Goal: Task Accomplishment & Management: Use online tool/utility

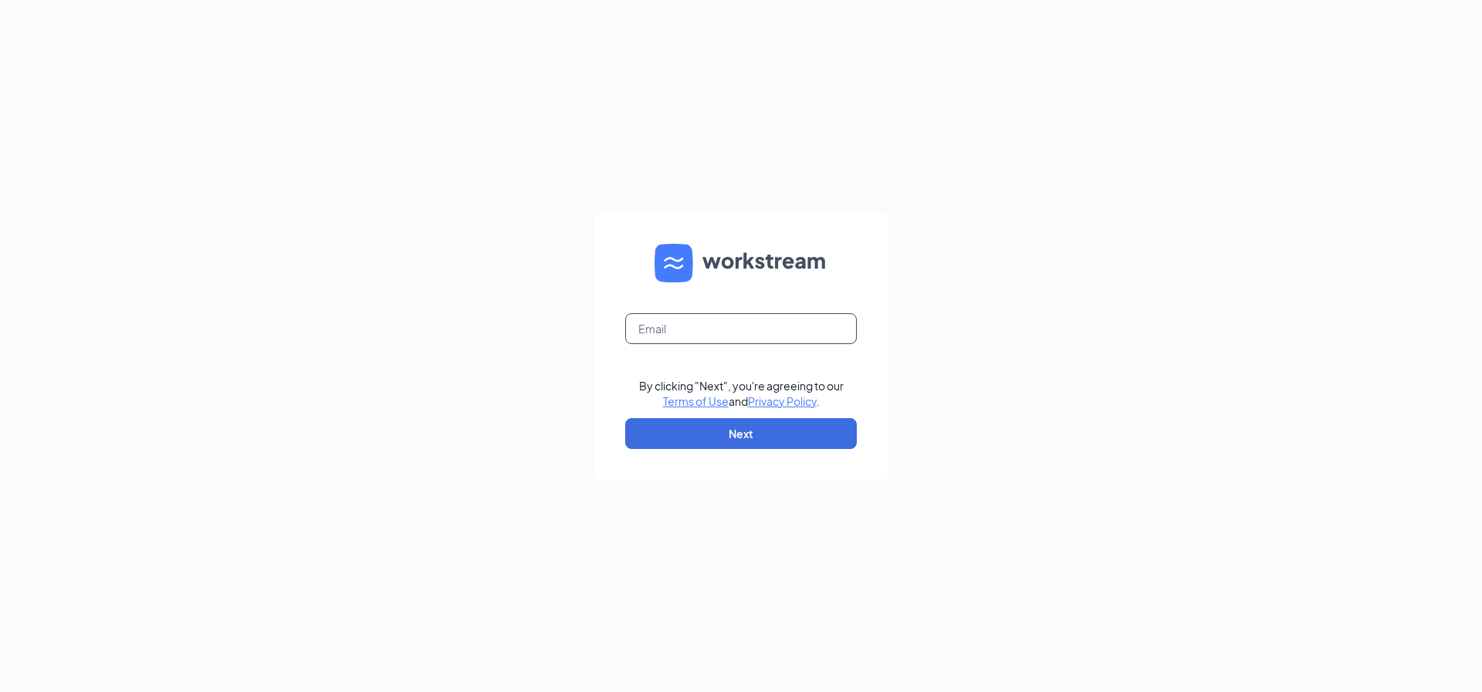
click at [686, 330] on input "text" at bounding box center [741, 328] width 232 height 31
type input "[EMAIL_ADDRESS][DOMAIN_NAME]"
click at [646, 435] on button "Next" at bounding box center [741, 433] width 232 height 31
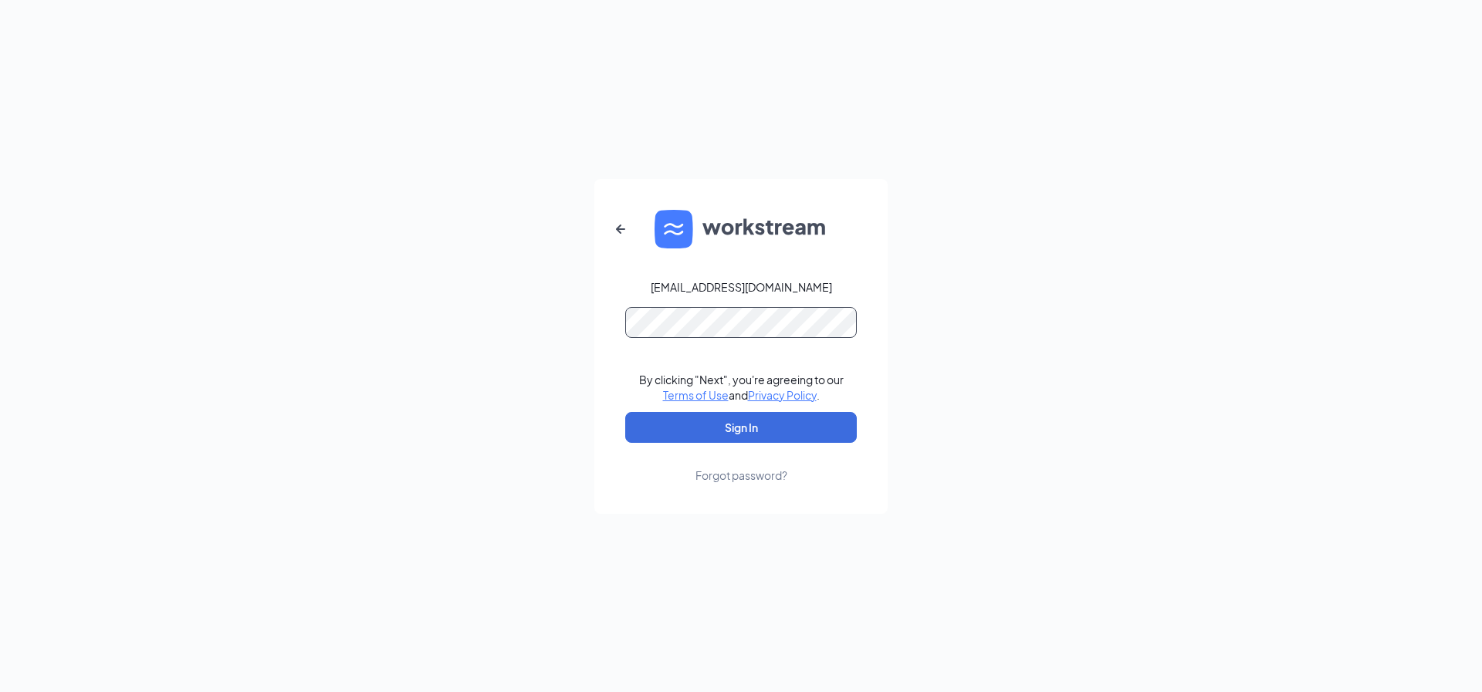
click at [625, 412] on button "Sign In" at bounding box center [741, 427] width 232 height 31
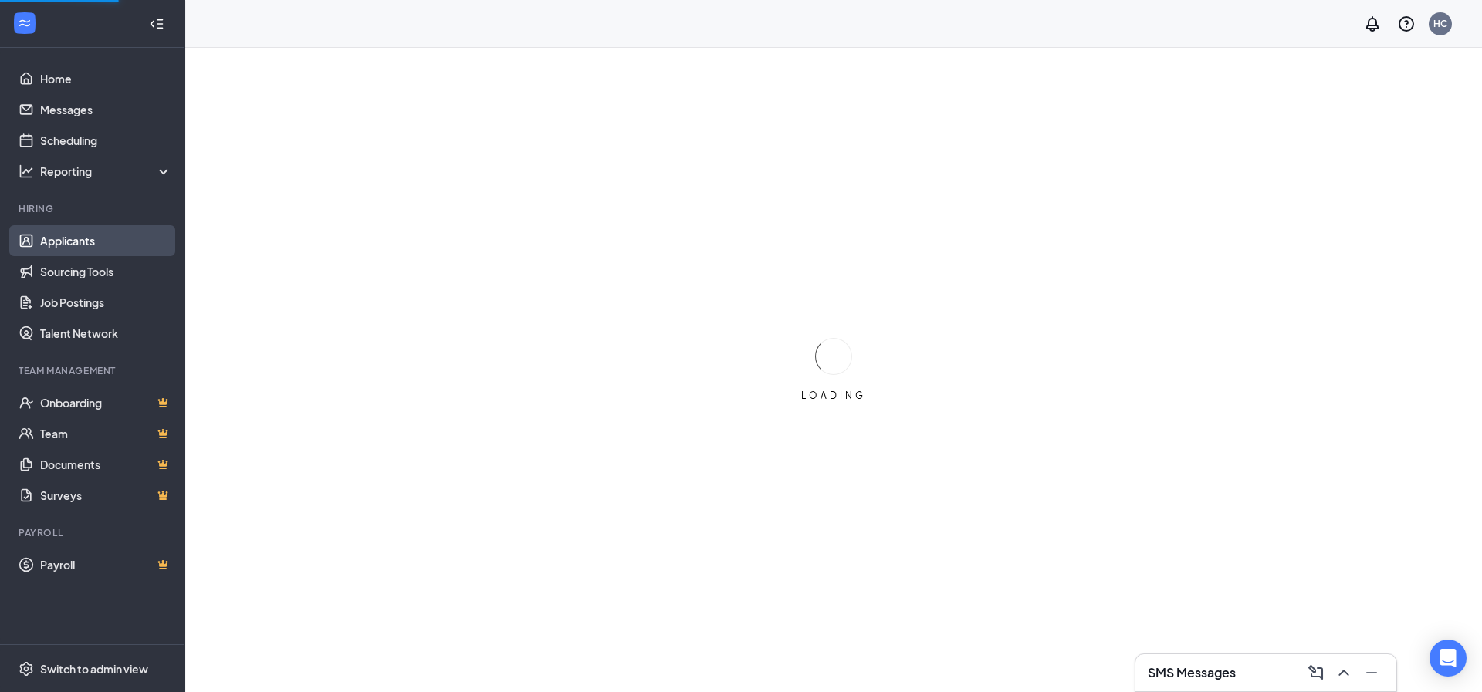
click at [72, 241] on link "Applicants" at bounding box center [106, 240] width 132 height 31
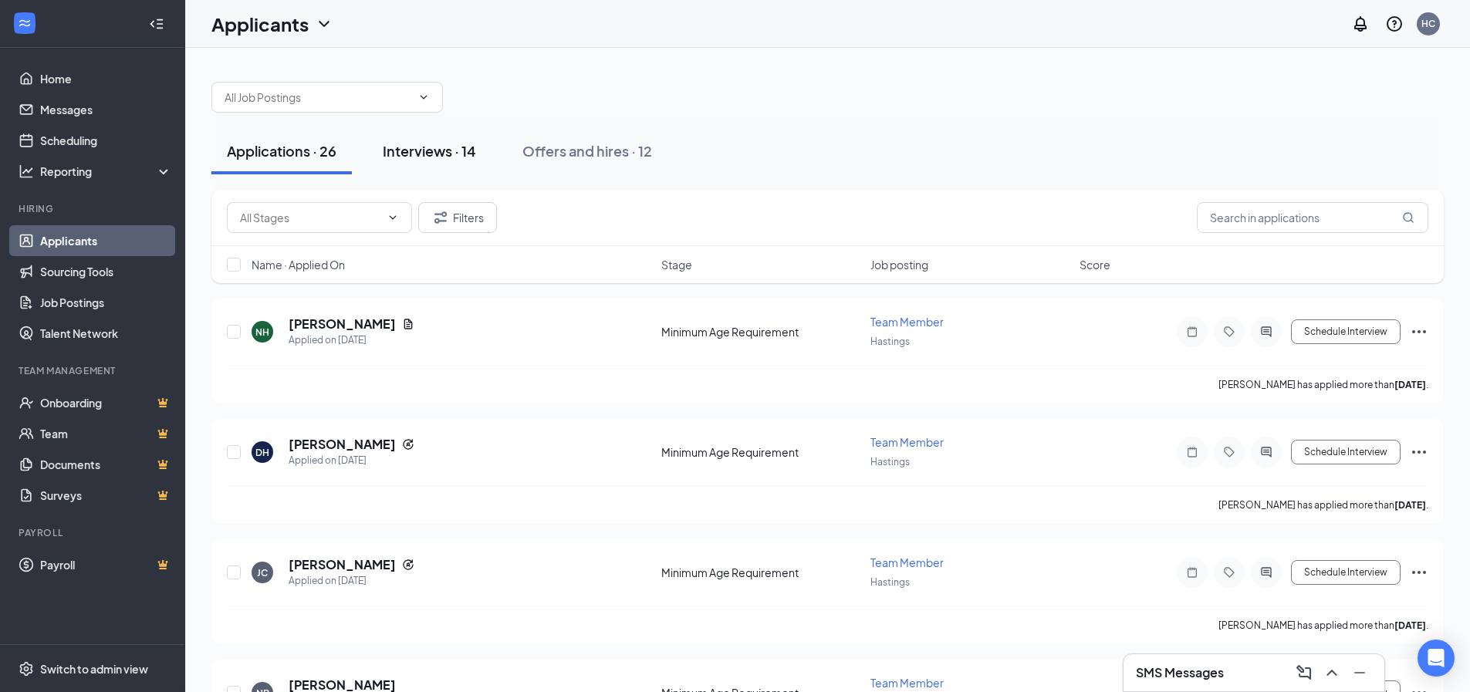
click at [407, 160] on div "Interviews · 14" at bounding box center [429, 150] width 93 height 19
